Goal: Task Accomplishment & Management: Complete application form

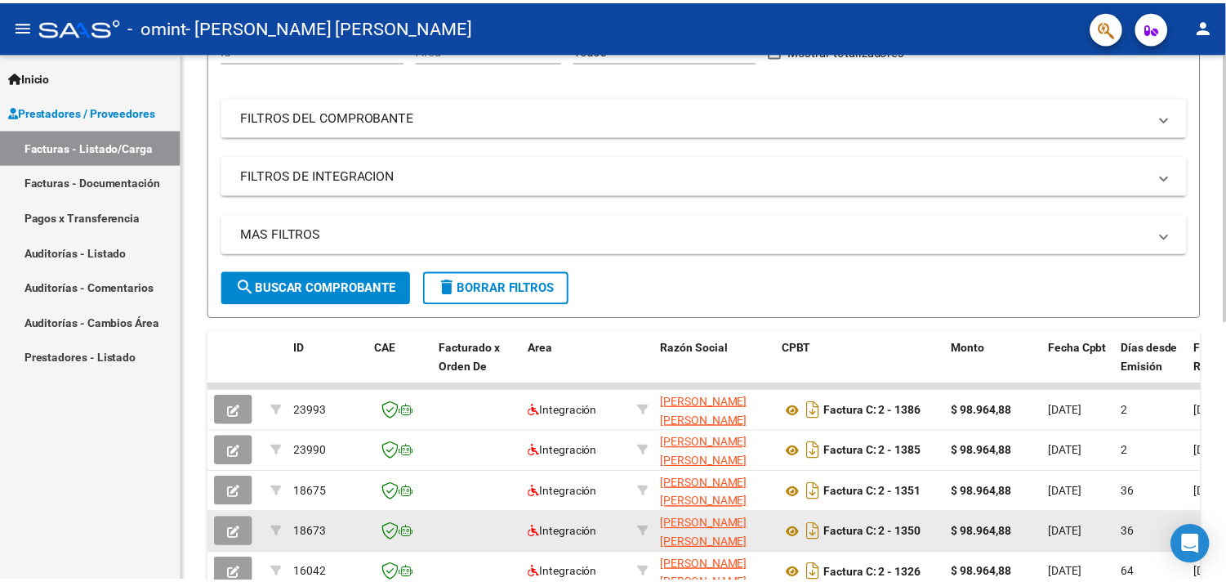
scroll to position [363, 0]
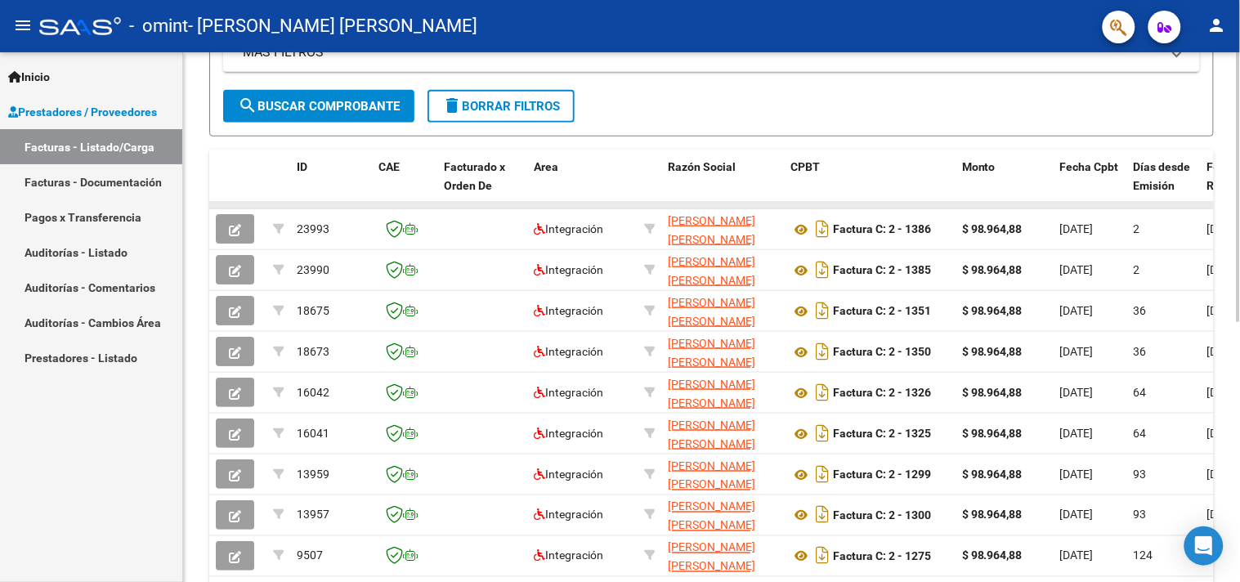
drag, startPoint x: 805, startPoint y: 200, endPoint x: 876, endPoint y: 204, distance: 71.2
click at [876, 204] on datatable-body-cell at bounding box center [870, 205] width 172 height 7
drag, startPoint x: 851, startPoint y: 205, endPoint x: 1006, endPoint y: 201, distance: 154.5
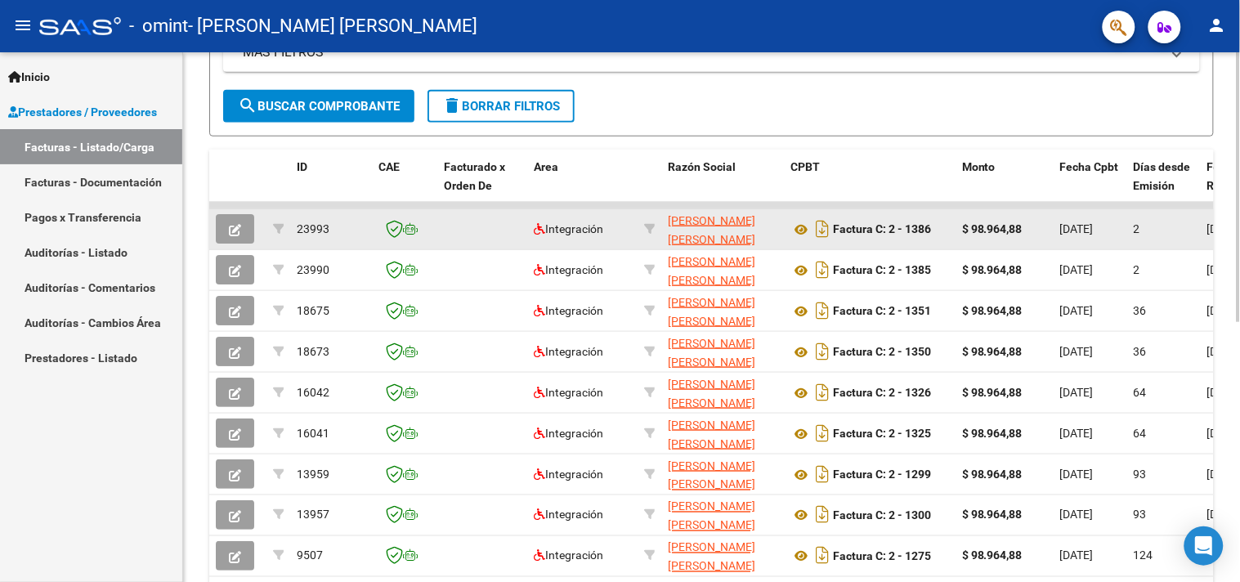
click at [235, 219] on button "button" at bounding box center [235, 228] width 38 height 29
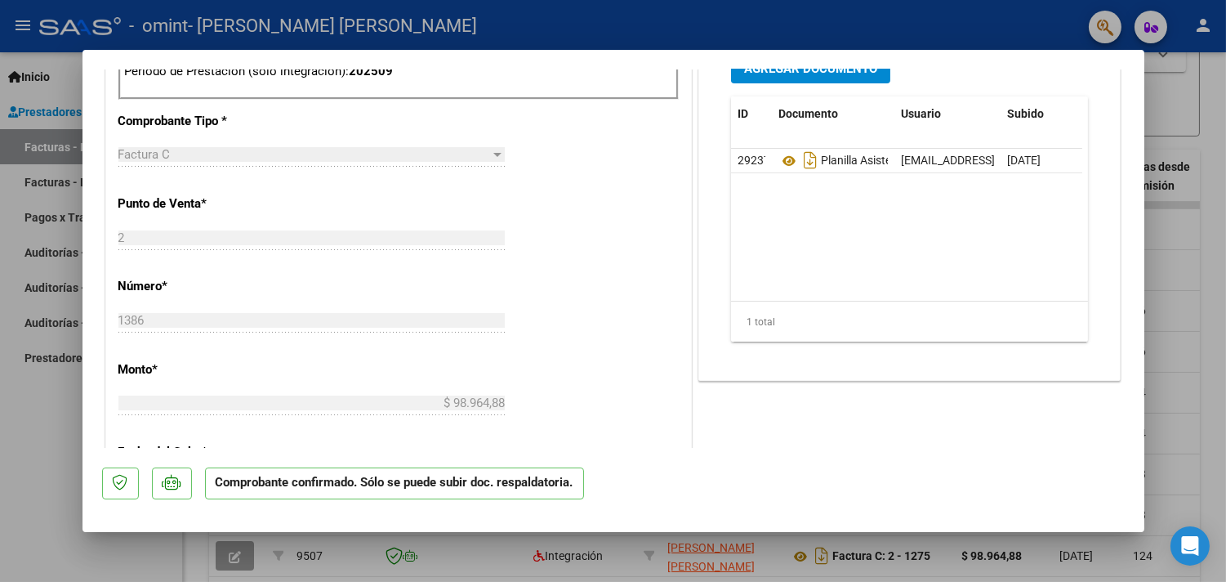
scroll to position [181, 0]
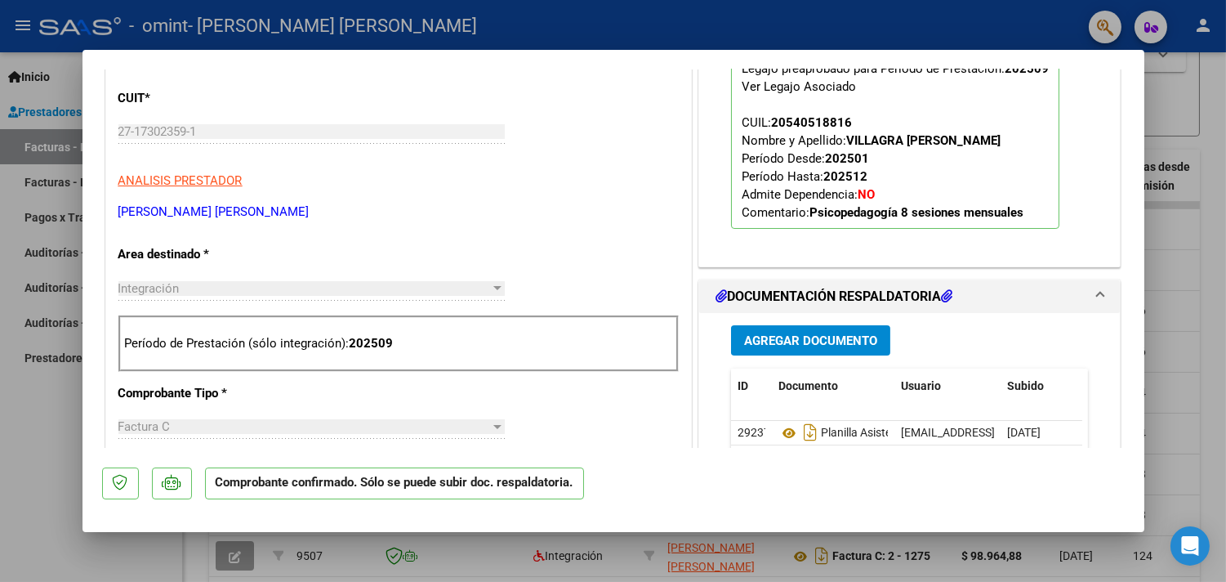
type input "$ 0,00"
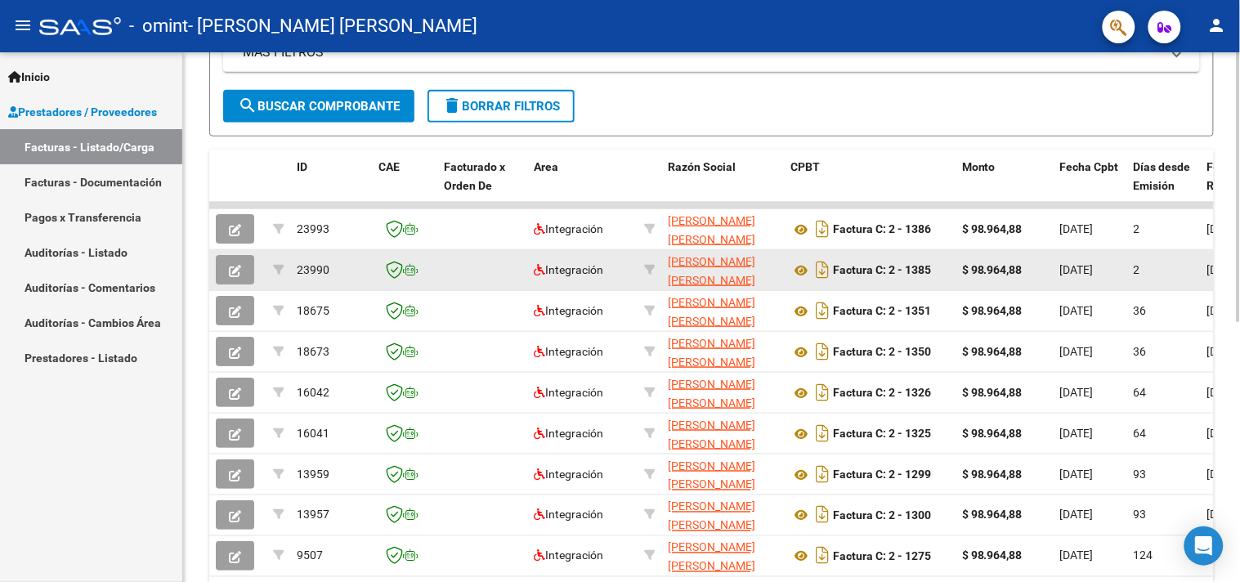
click at [226, 270] on button "button" at bounding box center [235, 269] width 38 height 29
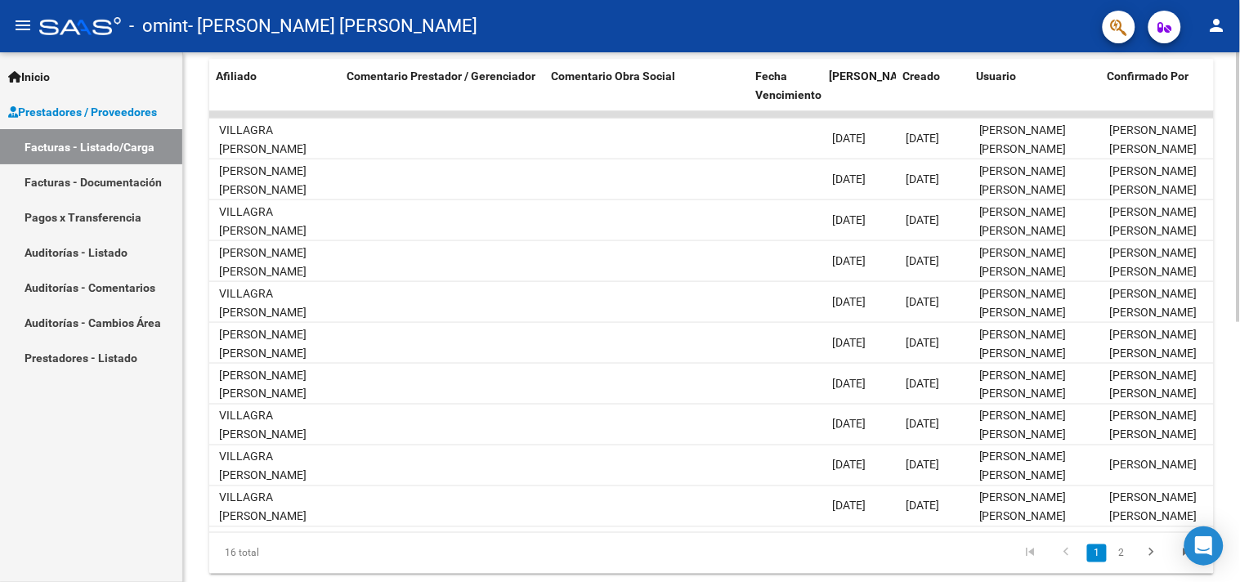
scroll to position [0, 2440]
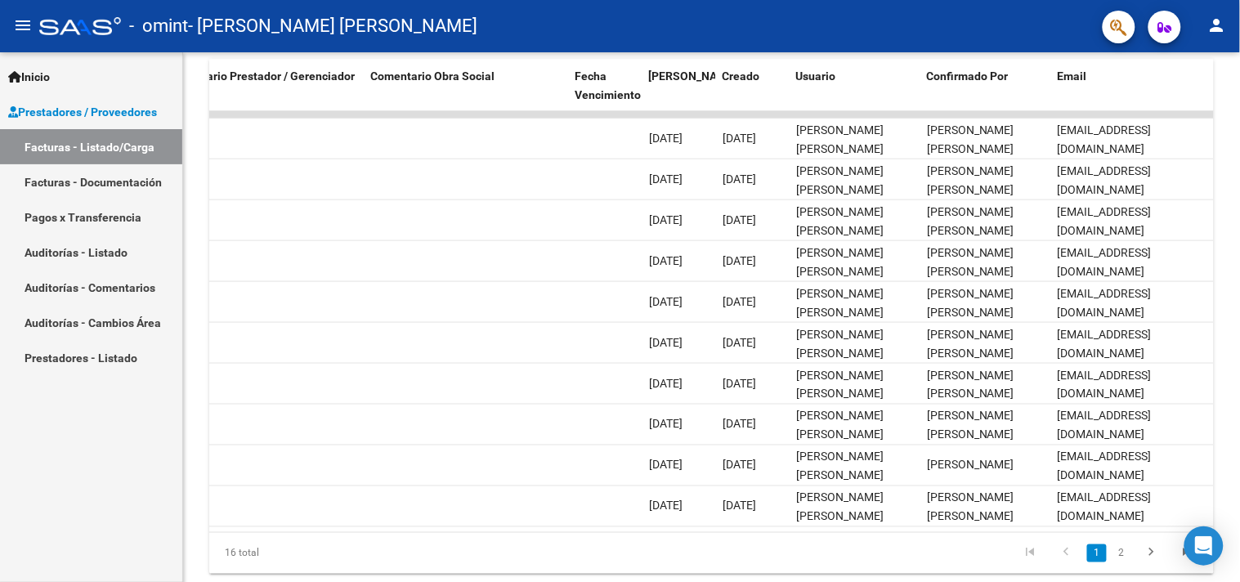
click at [91, 112] on span "Prestadores / Proveedores" at bounding box center [82, 112] width 149 height 18
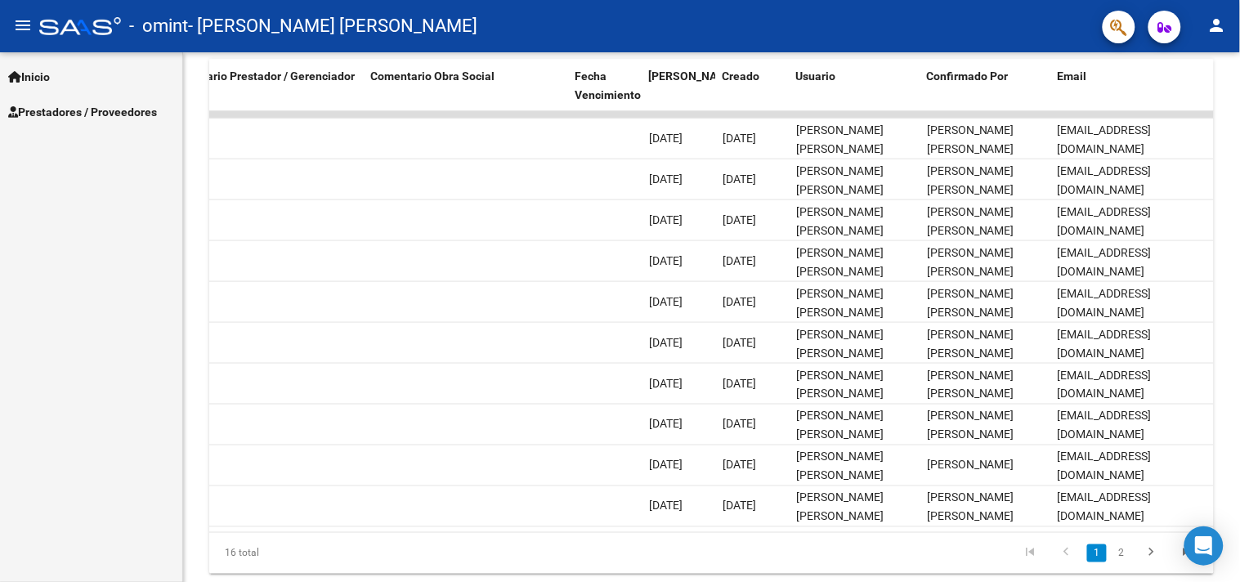
click at [112, 114] on span "Prestadores / Proveedores" at bounding box center [82, 112] width 149 height 18
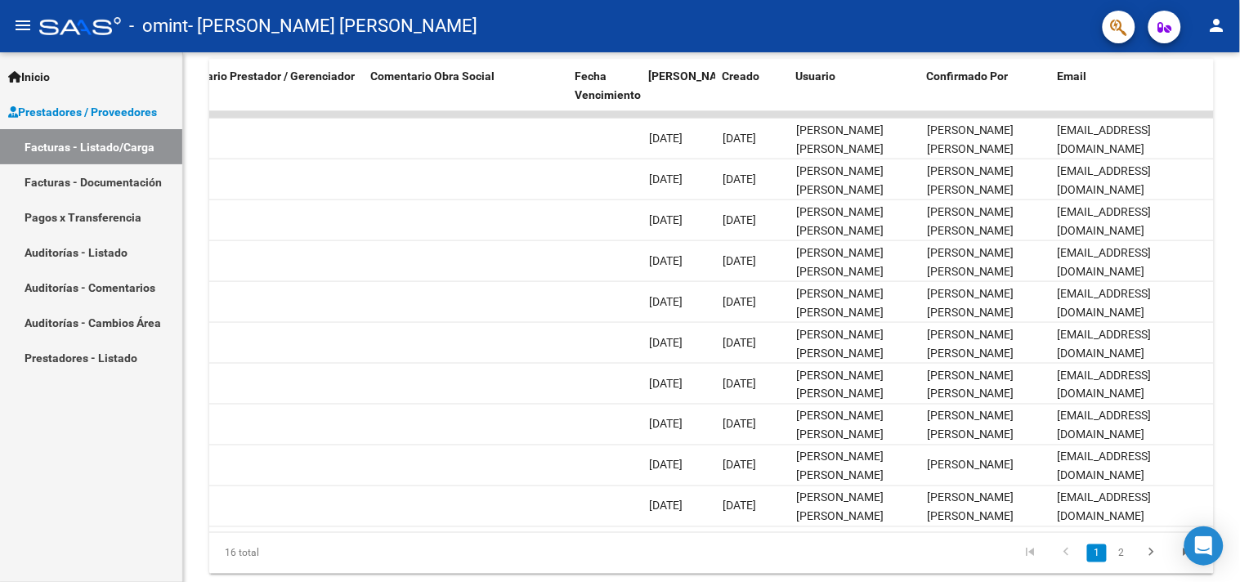
click at [109, 178] on link "Facturas - Documentación" at bounding box center [91, 181] width 182 height 35
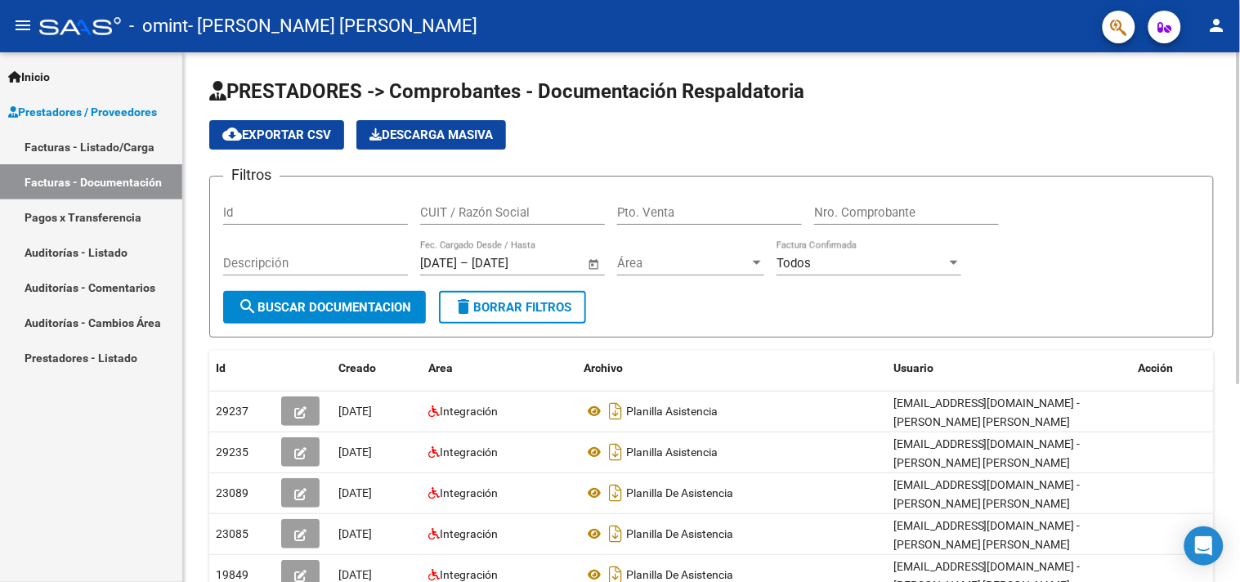
scroll to position [91, 0]
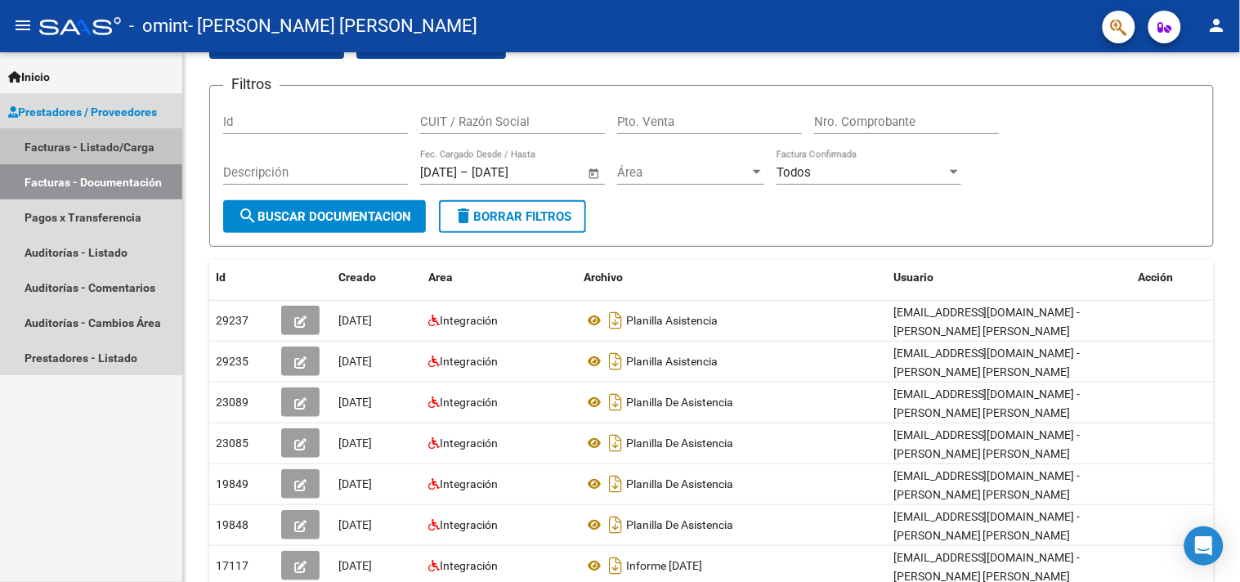
click at [76, 145] on link "Facturas - Listado/Carga" at bounding box center [91, 146] width 182 height 35
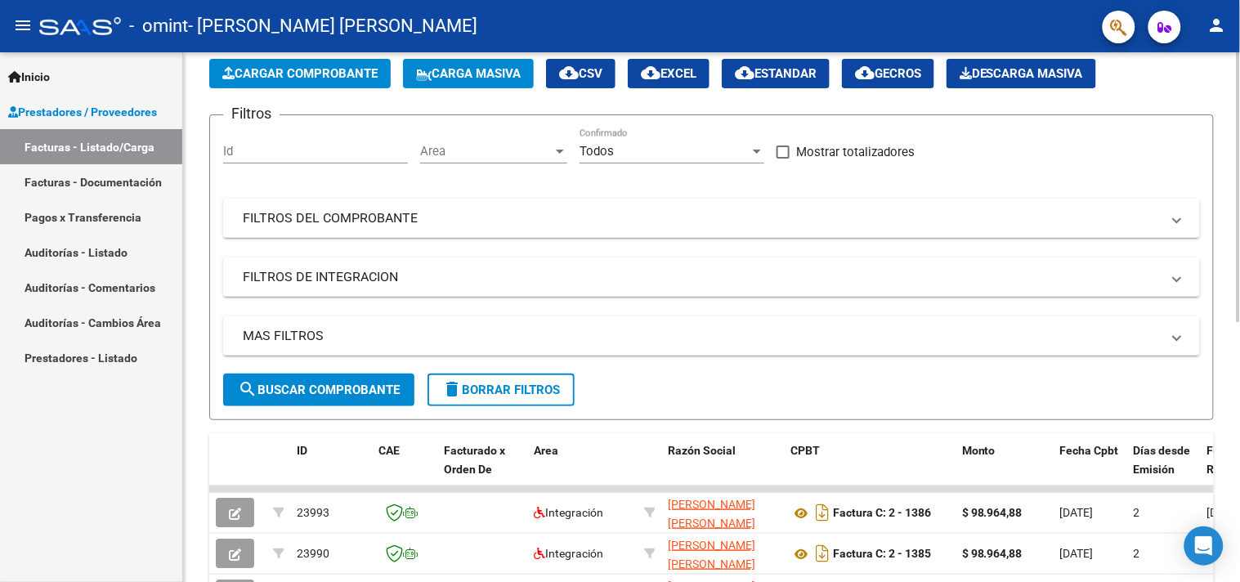
scroll to position [91, 0]
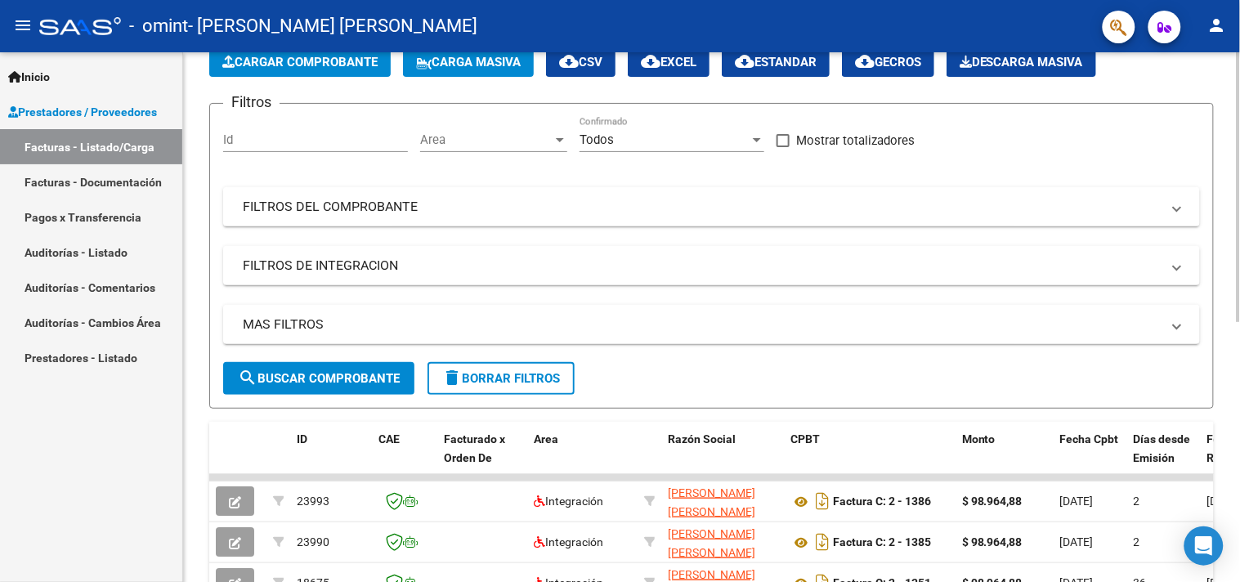
click at [299, 58] on span "Cargar Comprobante" at bounding box center [299, 62] width 155 height 15
click at [1224, 33] on mat-icon "person" at bounding box center [1217, 26] width 20 height 20
click at [1224, 33] on div at bounding box center [620, 291] width 1240 height 582
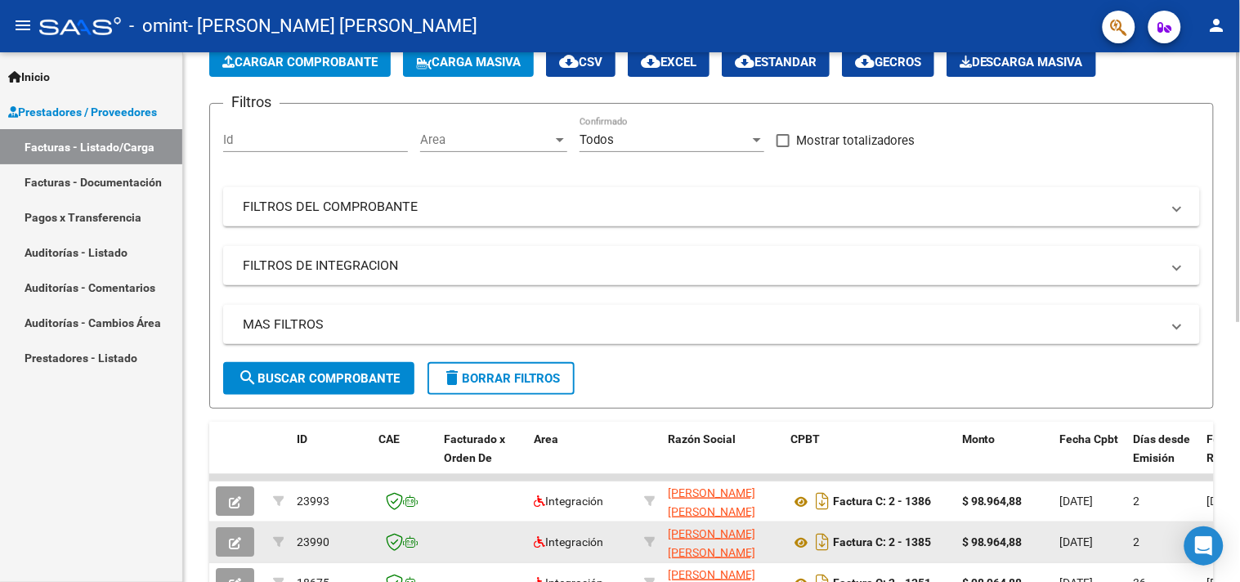
scroll to position [272, 0]
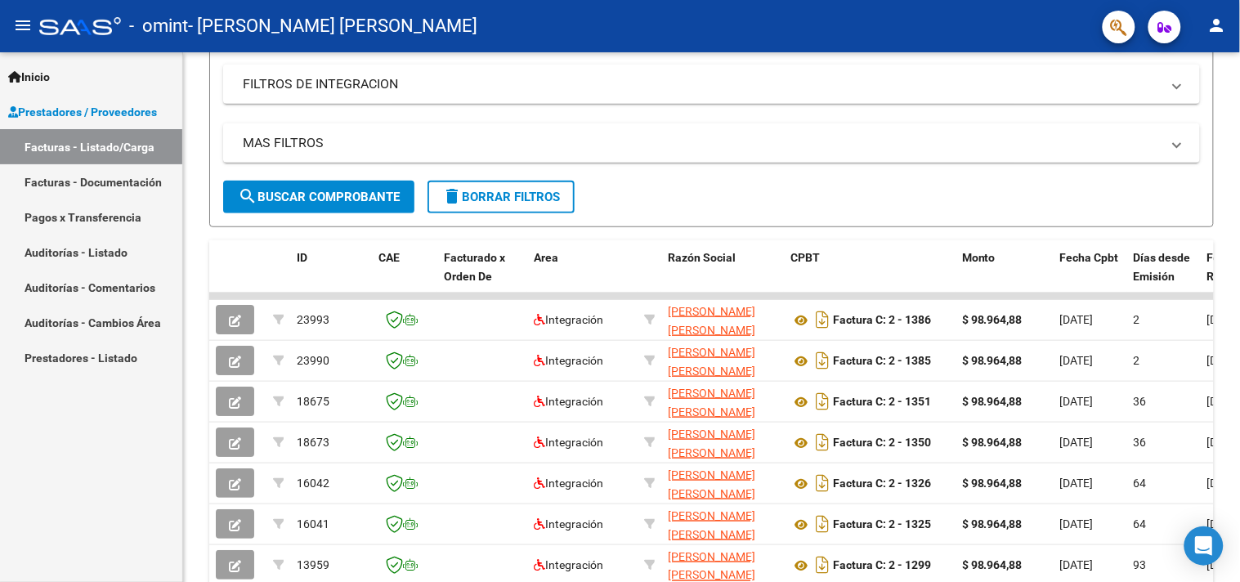
click at [1228, 25] on button "person" at bounding box center [1216, 26] width 33 height 33
click at [1186, 99] on button "exit_to_app Salir" at bounding box center [1184, 107] width 100 height 39
